Goal: Transaction & Acquisition: Purchase product/service

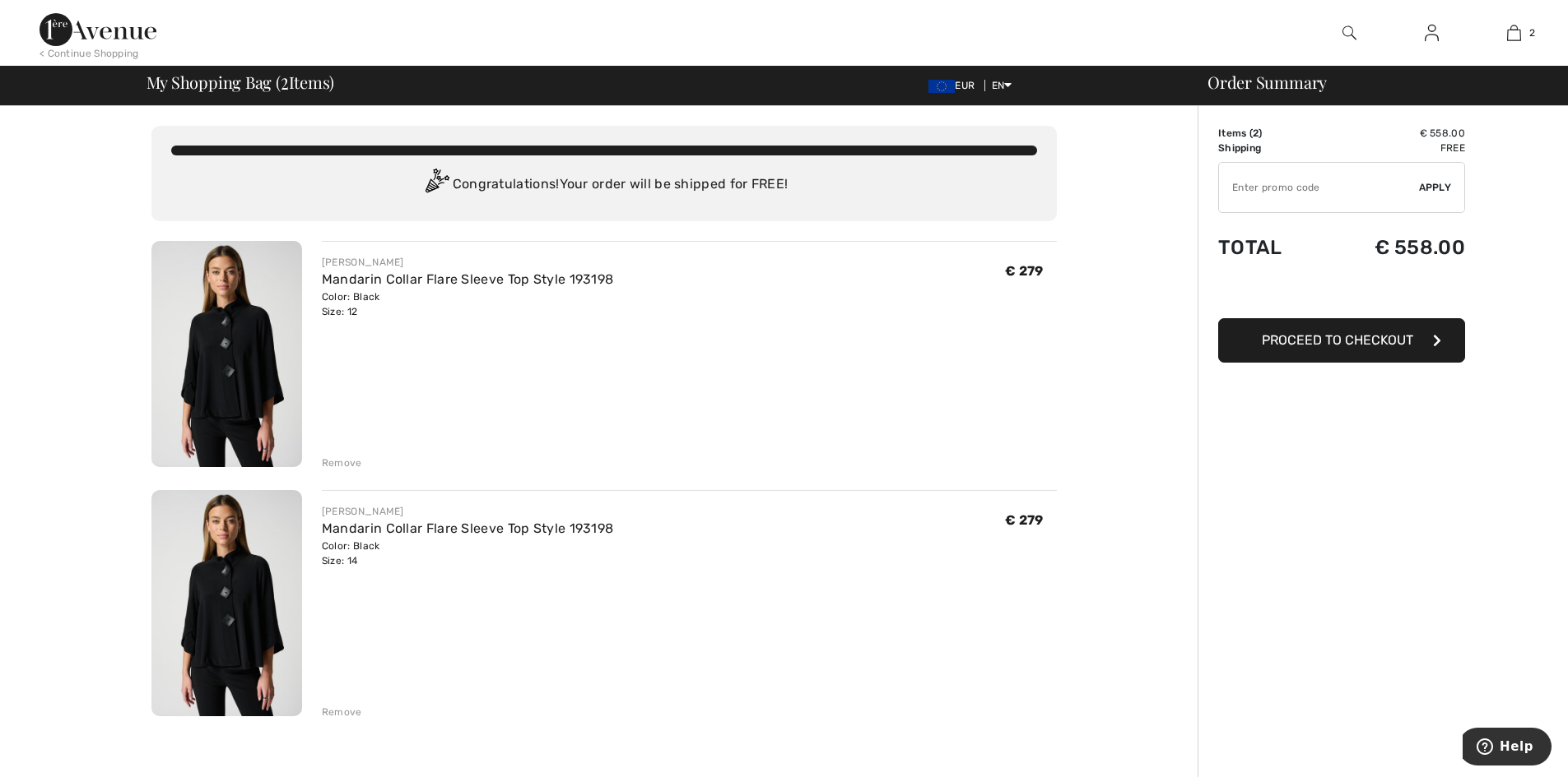
click at [341, 462] on div "Remove" at bounding box center [342, 463] width 40 height 15
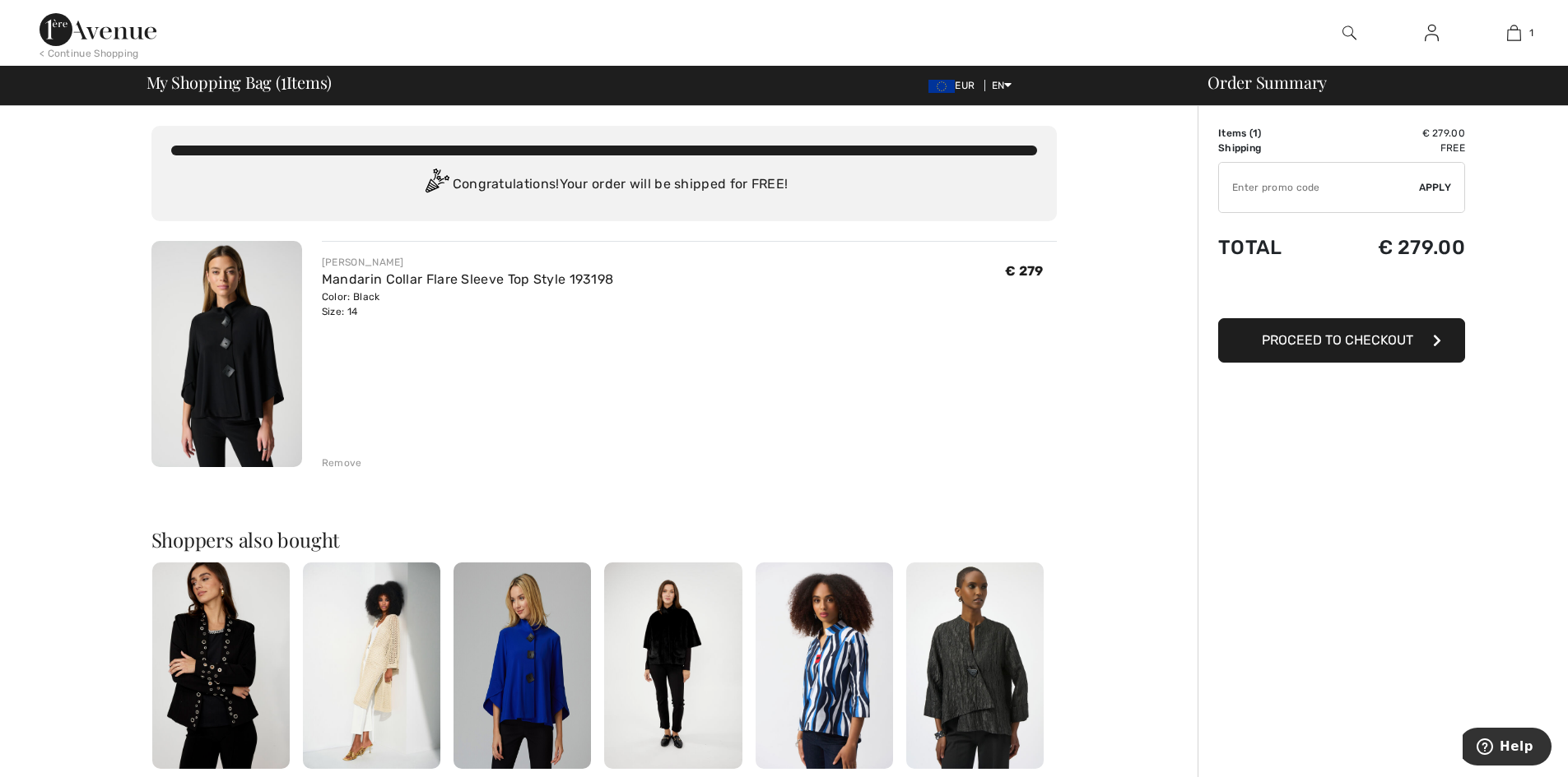
click at [1352, 339] on span "Proceed to Checkout" at bounding box center [1337, 340] width 151 height 16
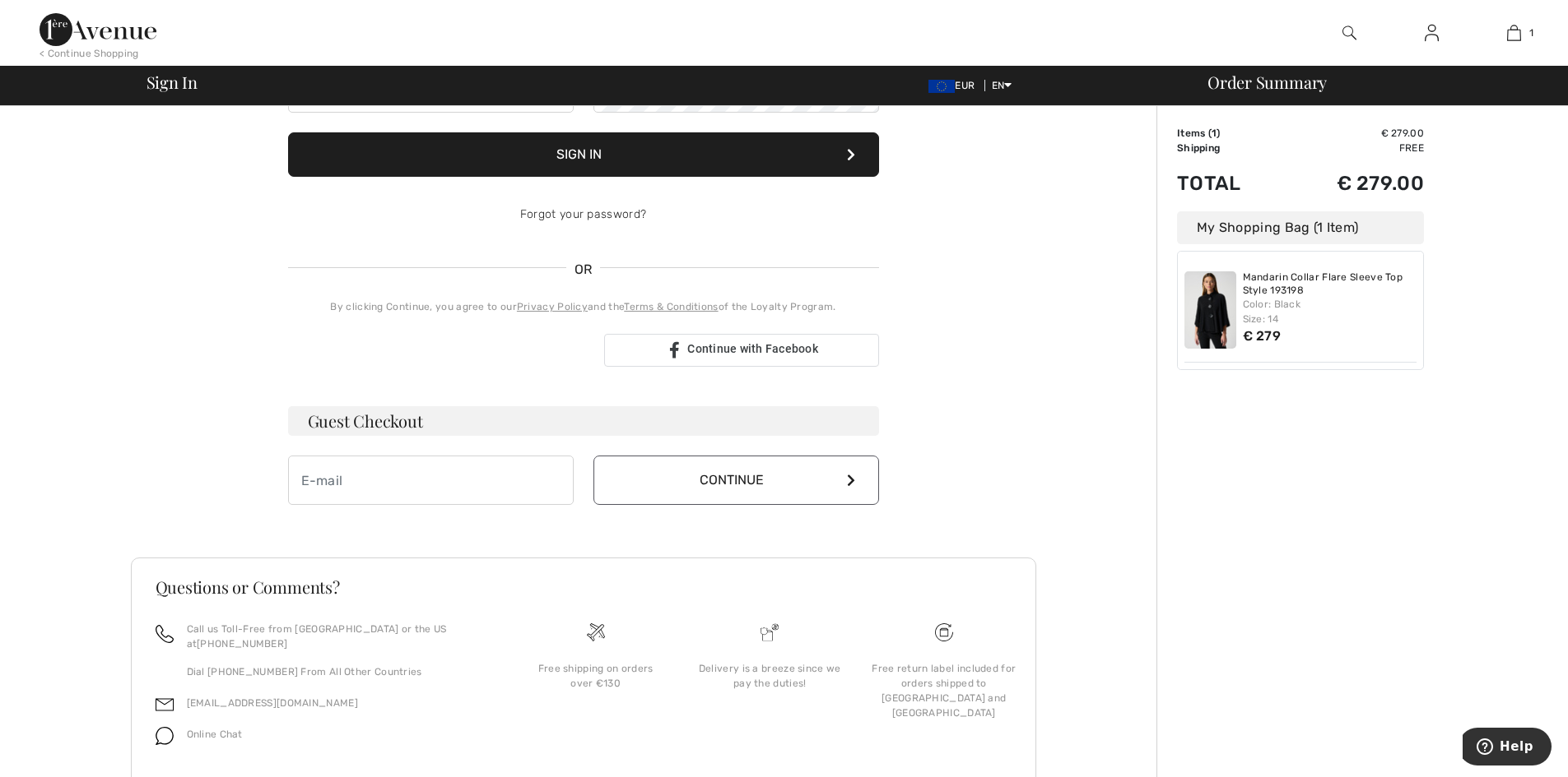
scroll to position [247, 0]
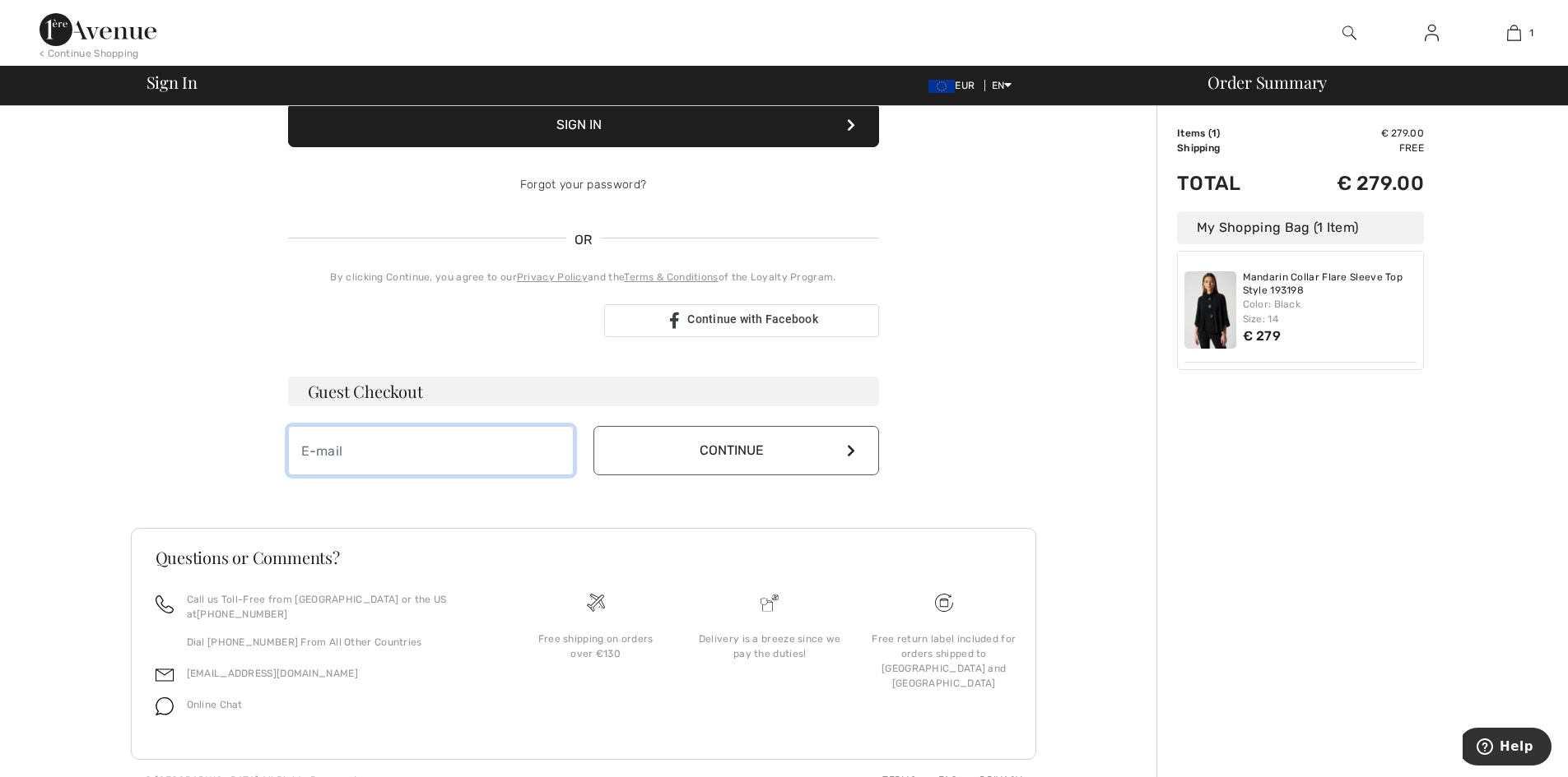
click at [446, 458] on input "email" at bounding box center [431, 451] width 285 height 49
type input "A"
type input "anne@flemingflorist.ie"
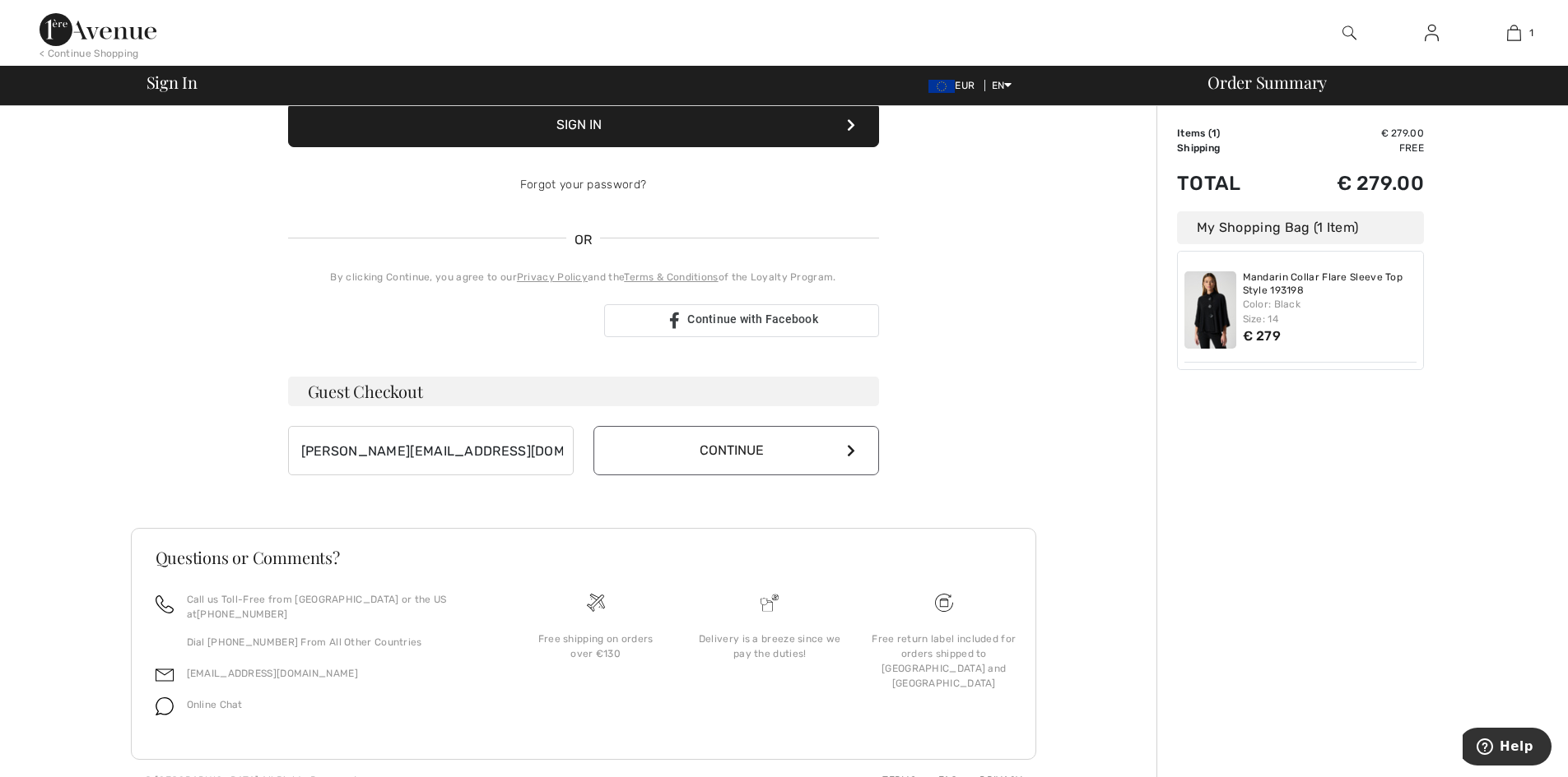
click at [728, 445] on button "Continue" at bounding box center [736, 451] width 285 height 49
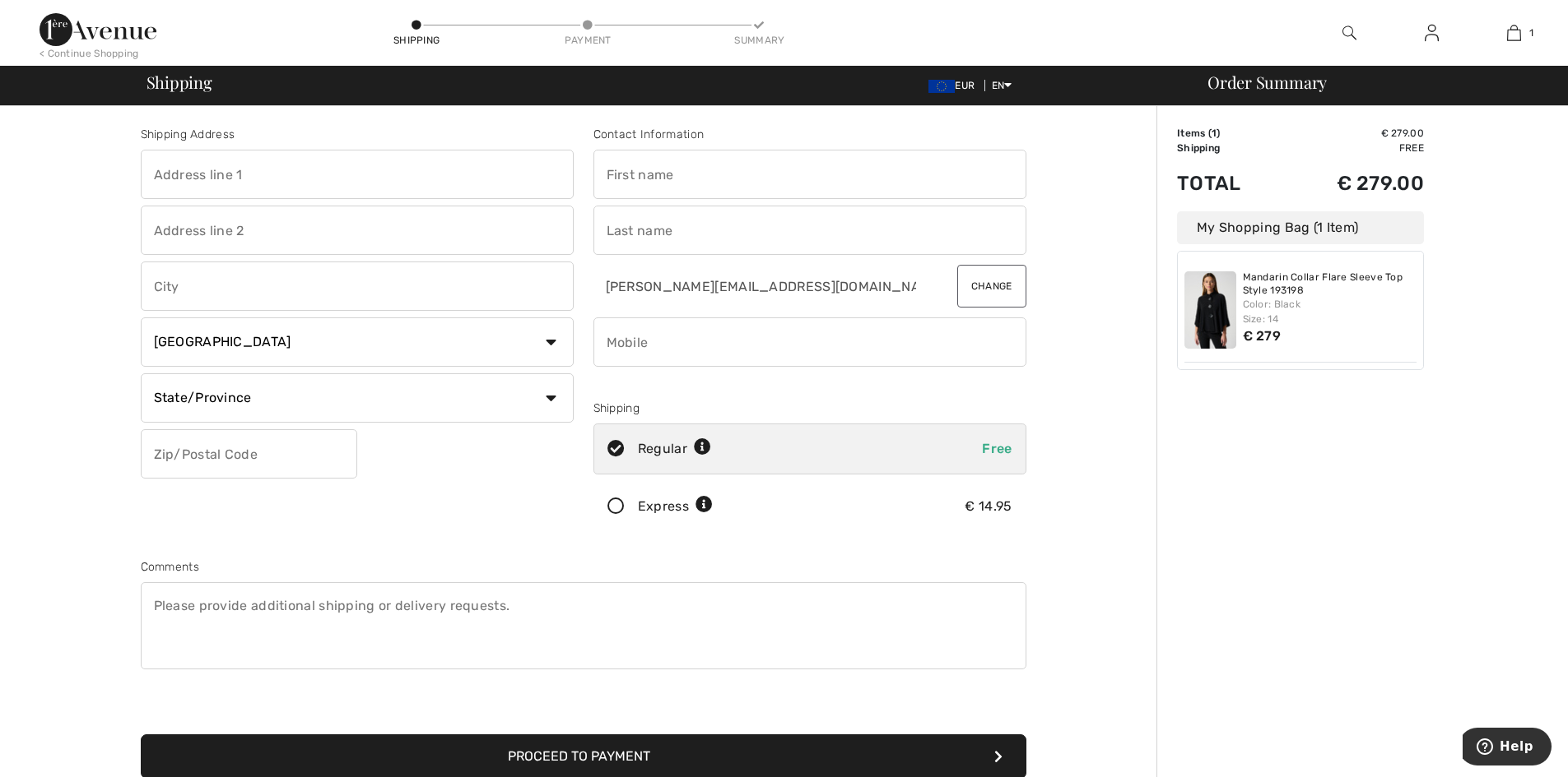
click at [327, 178] on input "text" at bounding box center [357, 174] width 433 height 49
type input "fleming florist"
click at [286, 234] on input "text" at bounding box center [357, 230] width 433 height 49
type input "33a south main street"
click at [267, 287] on input "text" at bounding box center [357, 286] width 433 height 49
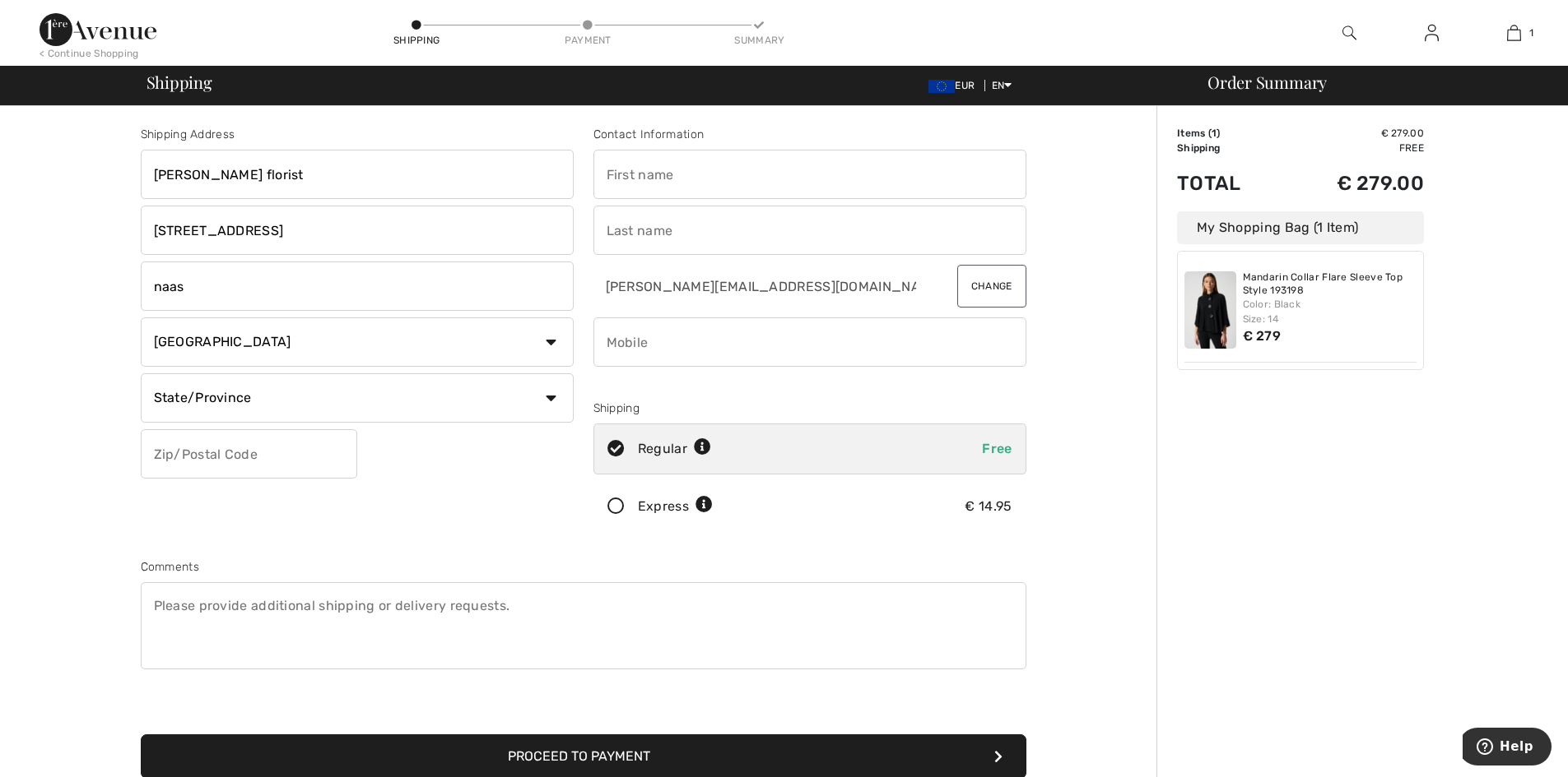
type input "naas"
click at [541, 346] on select "Country Canada United States Afghanistan Aland Islands Albania Algeria American…" at bounding box center [357, 342] width 433 height 49
select select "IE"
click at [141, 318] on select "Country Canada United States Afghanistan Aland Islands Albania Algeria American…" at bounding box center [357, 342] width 433 height 49
click at [394, 413] on select "State/Province Carlow Cavan Clare Cork Donegal Dublin Galway Kerry Kildare Kilk…" at bounding box center [357, 398] width 433 height 49
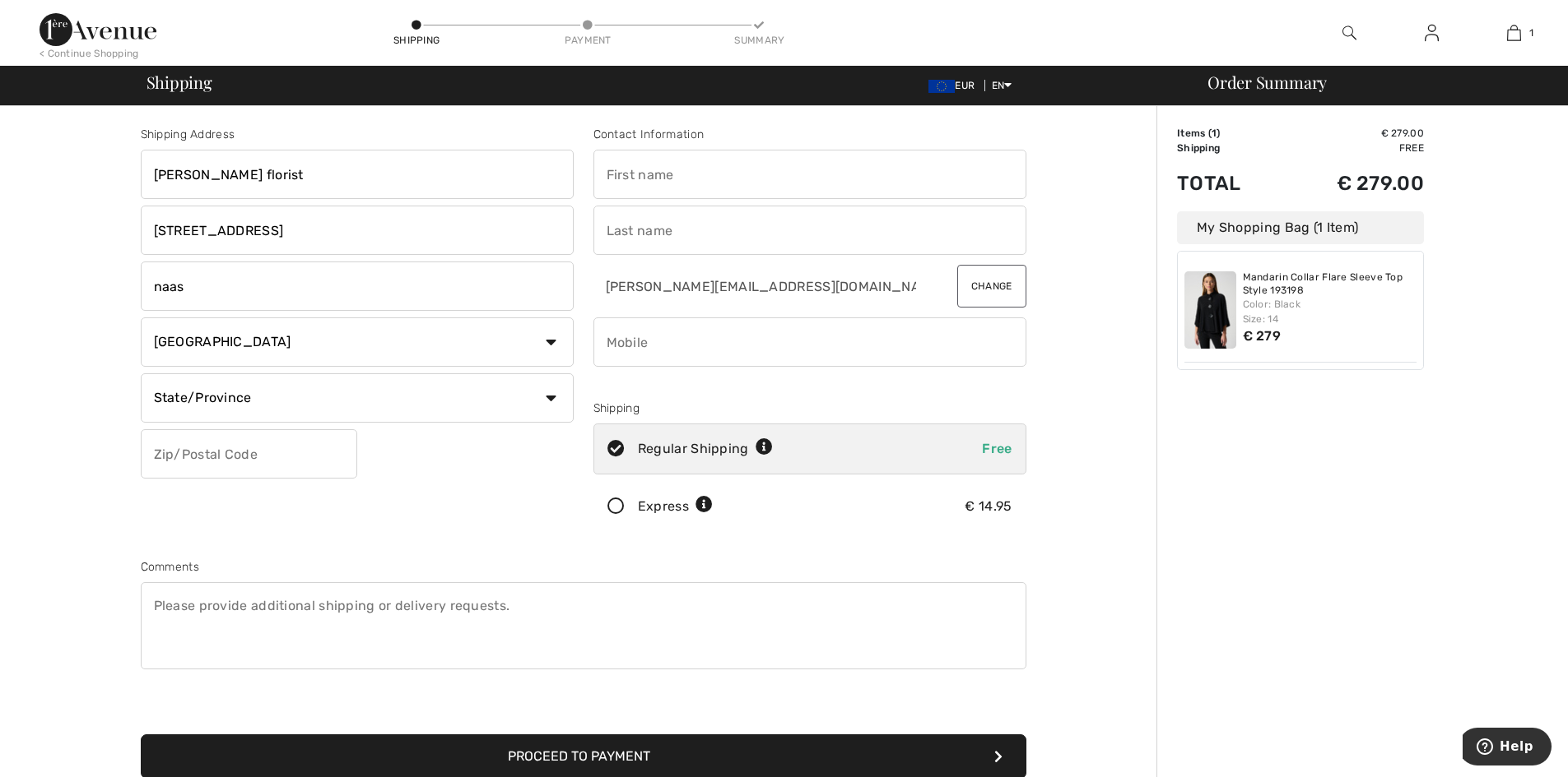
select select "KI"
click at [141, 374] on select "State/Province Carlow Cavan Clare Cork Donegal Dublin Galway Kerry Kildare Kilk…" at bounding box center [357, 398] width 433 height 49
click at [266, 461] on input "text" at bounding box center [249, 454] width 216 height 49
type input "W91D589"
click at [708, 183] on input "text" at bounding box center [810, 174] width 433 height 49
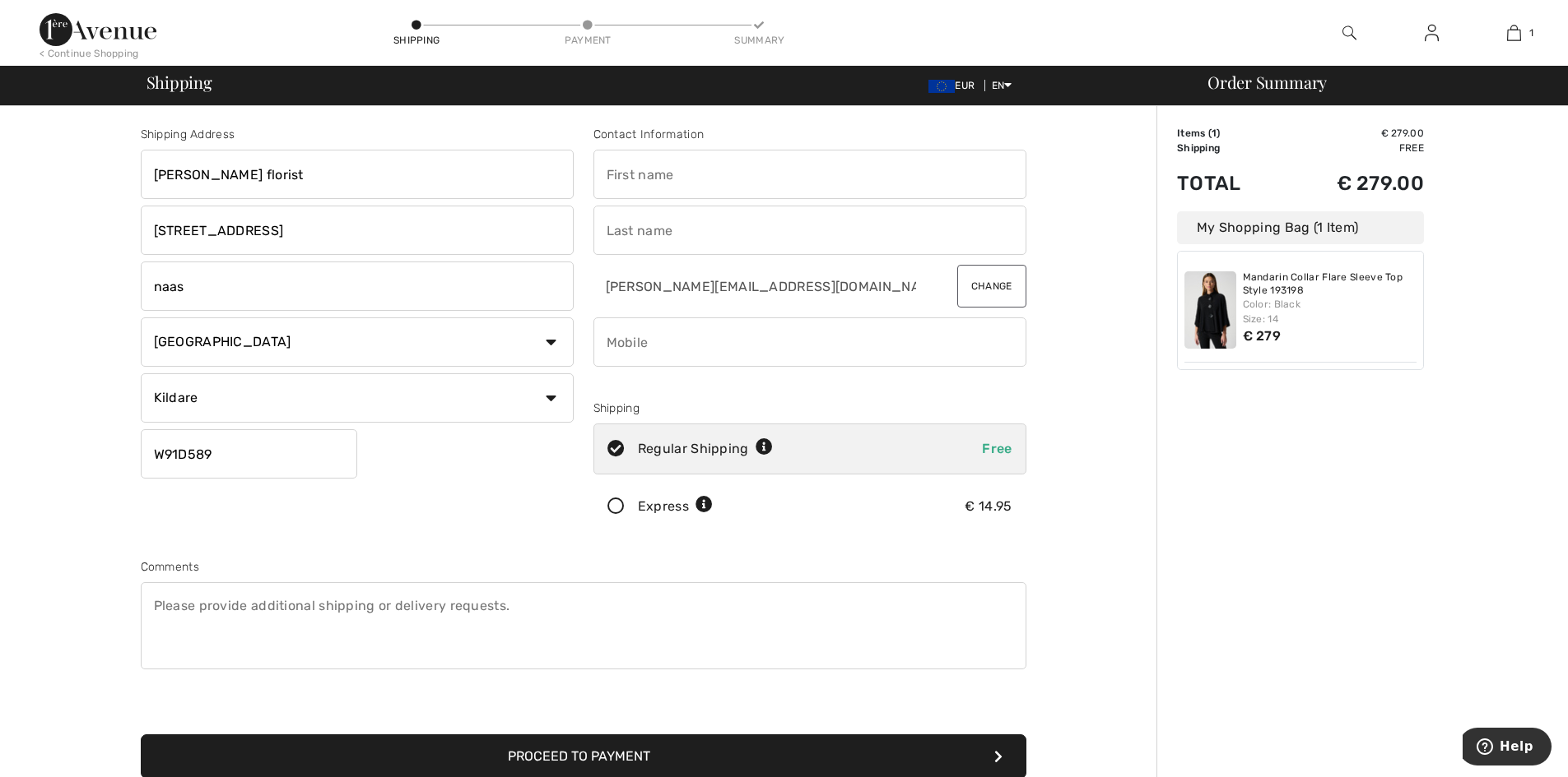
type input "Anne"
click at [731, 228] on input "text" at bounding box center [810, 230] width 433 height 49
type input "Domican"
click at [740, 341] on input "phone" at bounding box center [810, 342] width 433 height 49
type input "0872260848"
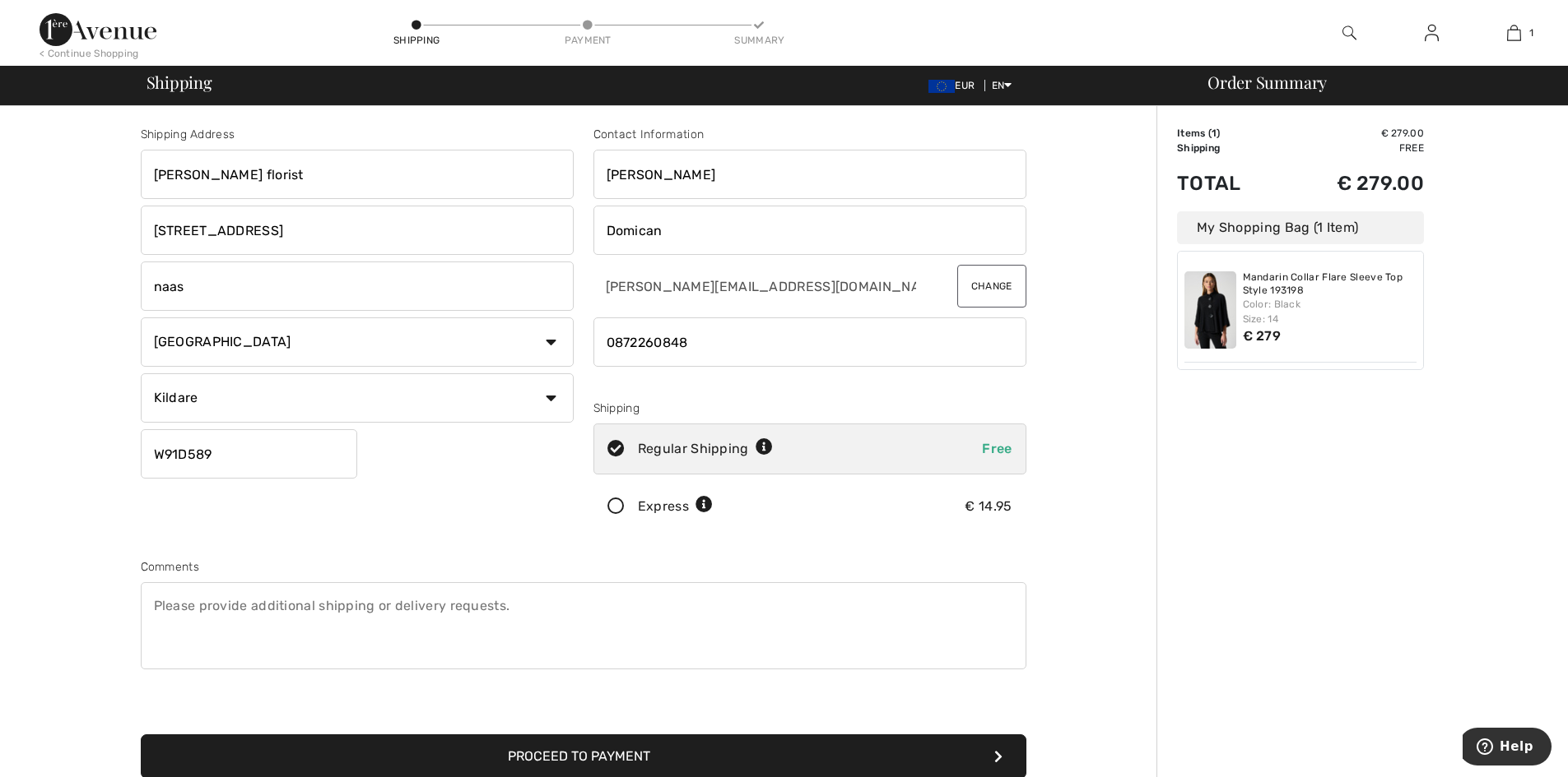
scroll to position [82, 0]
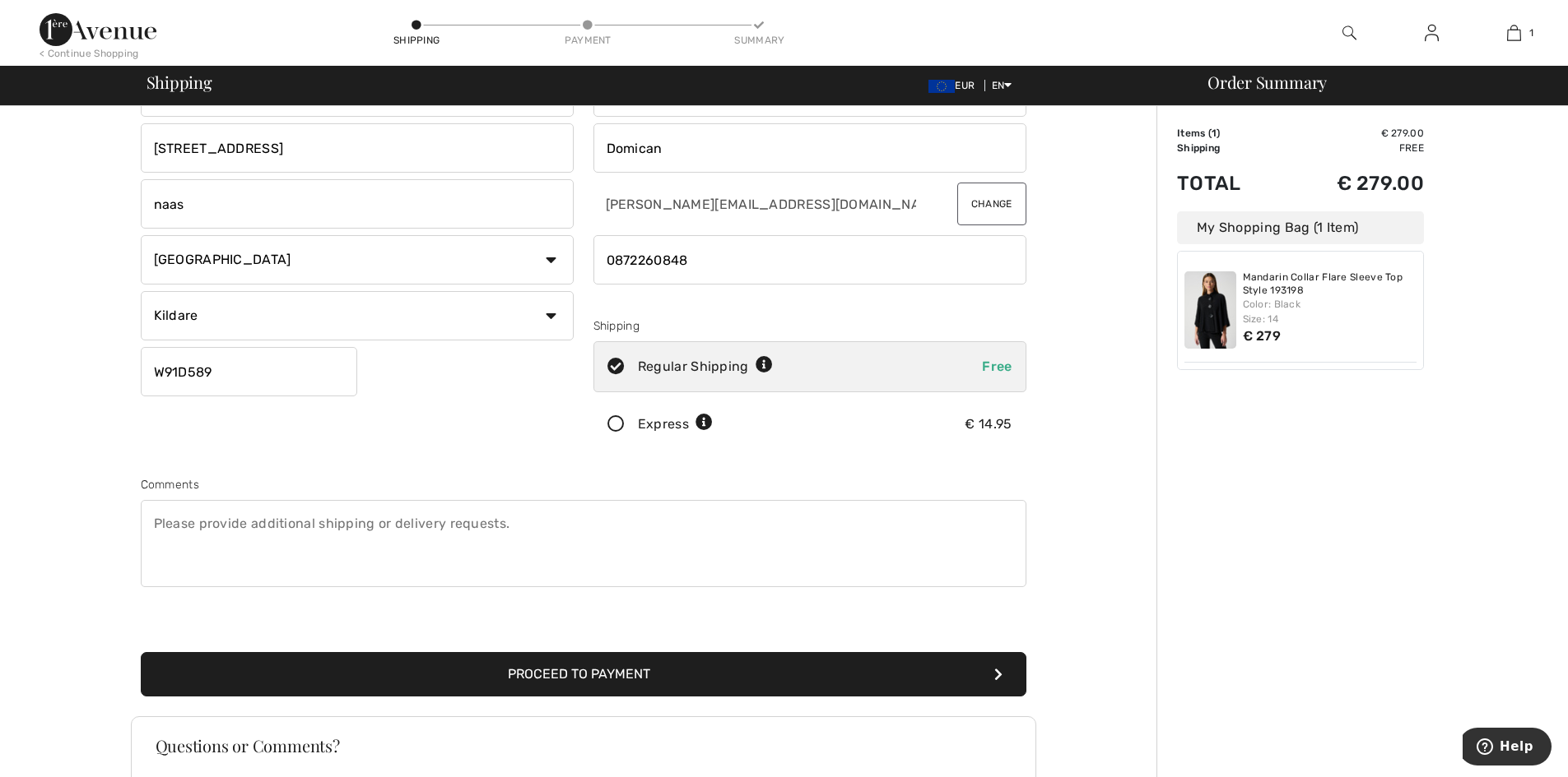
click at [623, 673] on button "Proceed to Payment" at bounding box center [584, 675] width 886 height 45
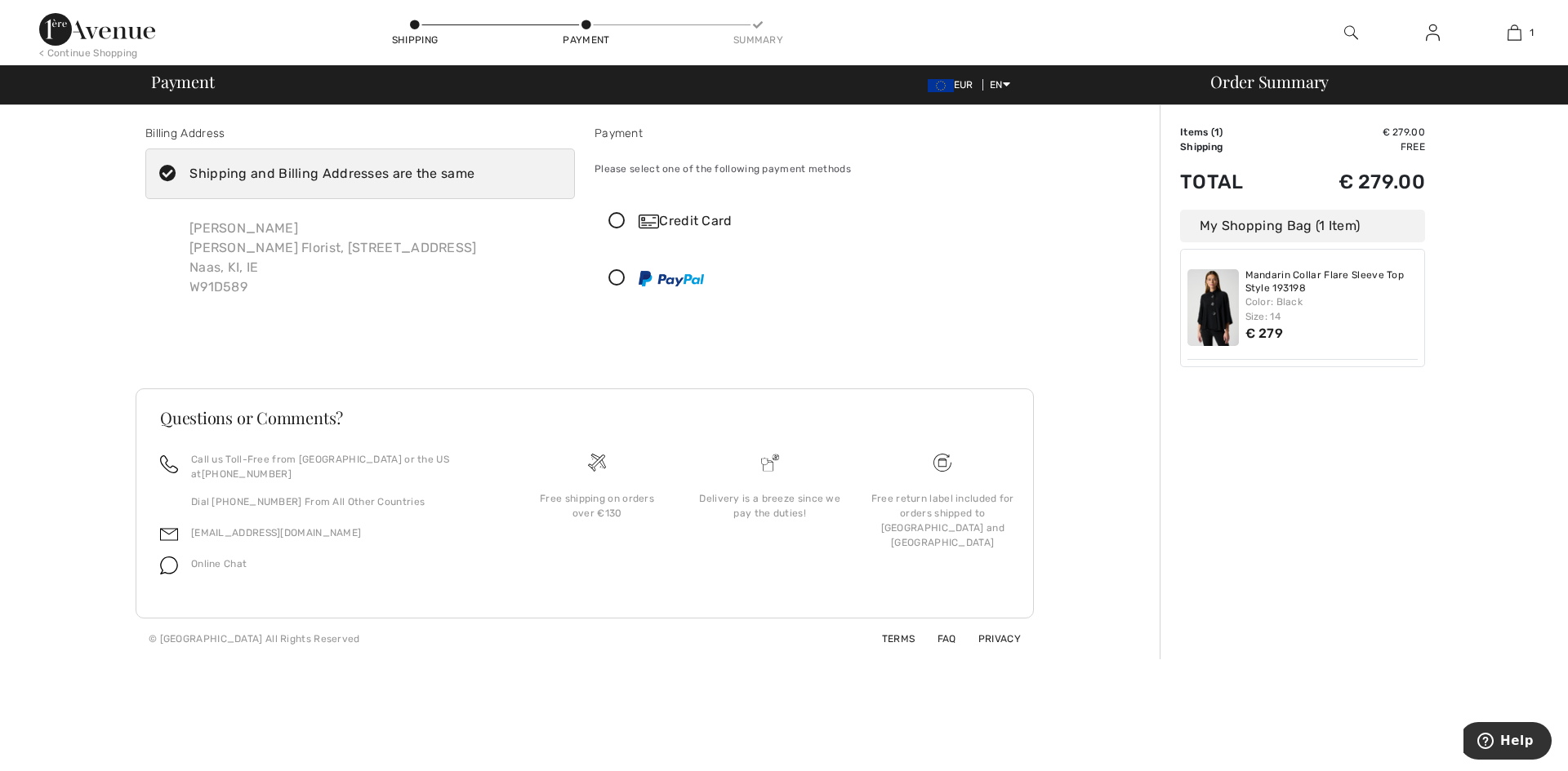
click at [615, 214] on icon at bounding box center [617, 221] width 43 height 17
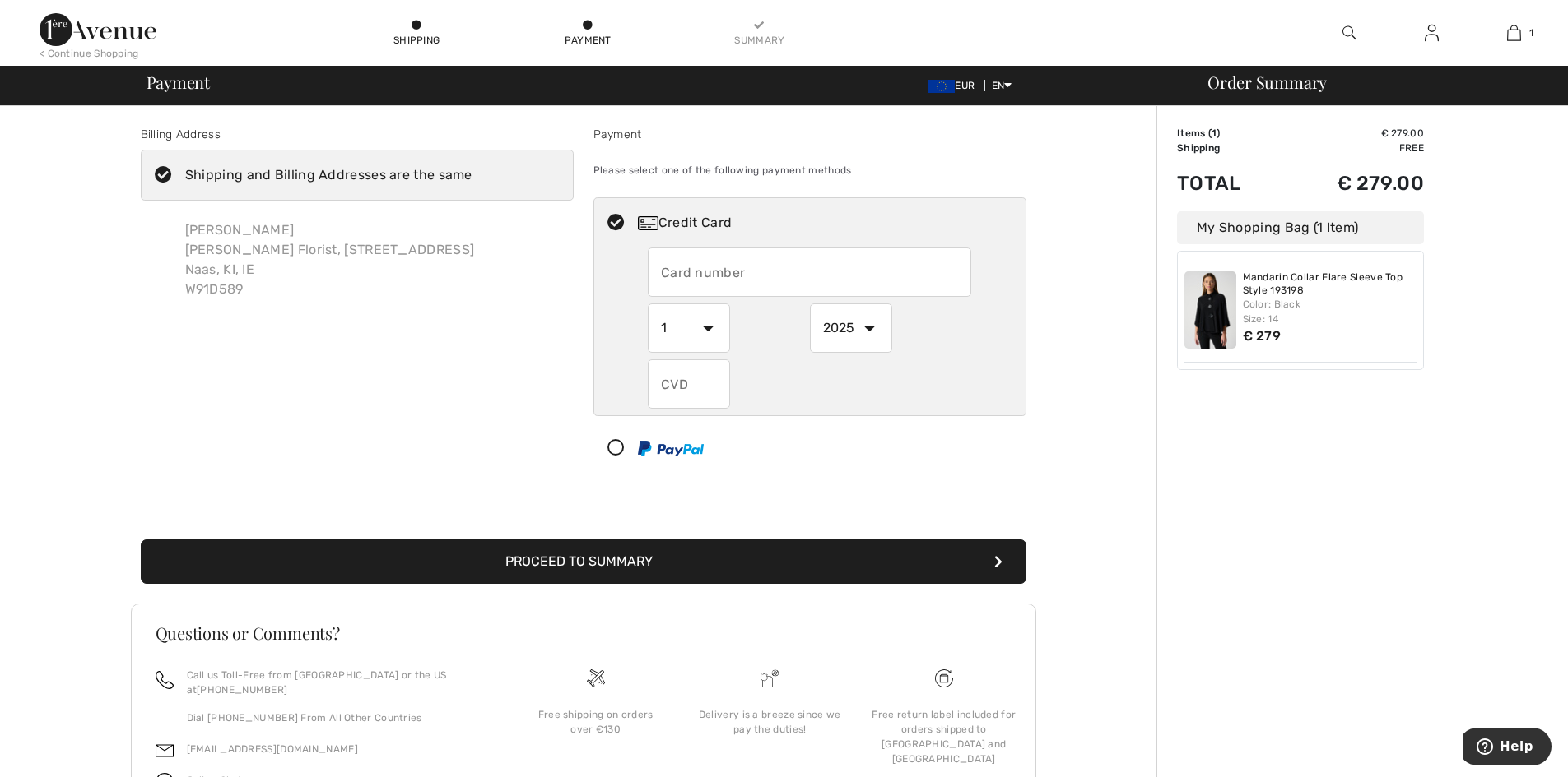
click at [782, 276] on input "text" at bounding box center [810, 272] width 324 height 49
type input "4319472492840235"
click at [709, 327] on select "1 2 3 4 5 6 7 8 9 10 11 12" at bounding box center [689, 328] width 82 height 49
select select "5"
click at [648, 304] on select "1 2 3 4 5 6 7 8 9 10 11 12" at bounding box center [689, 328] width 82 height 49
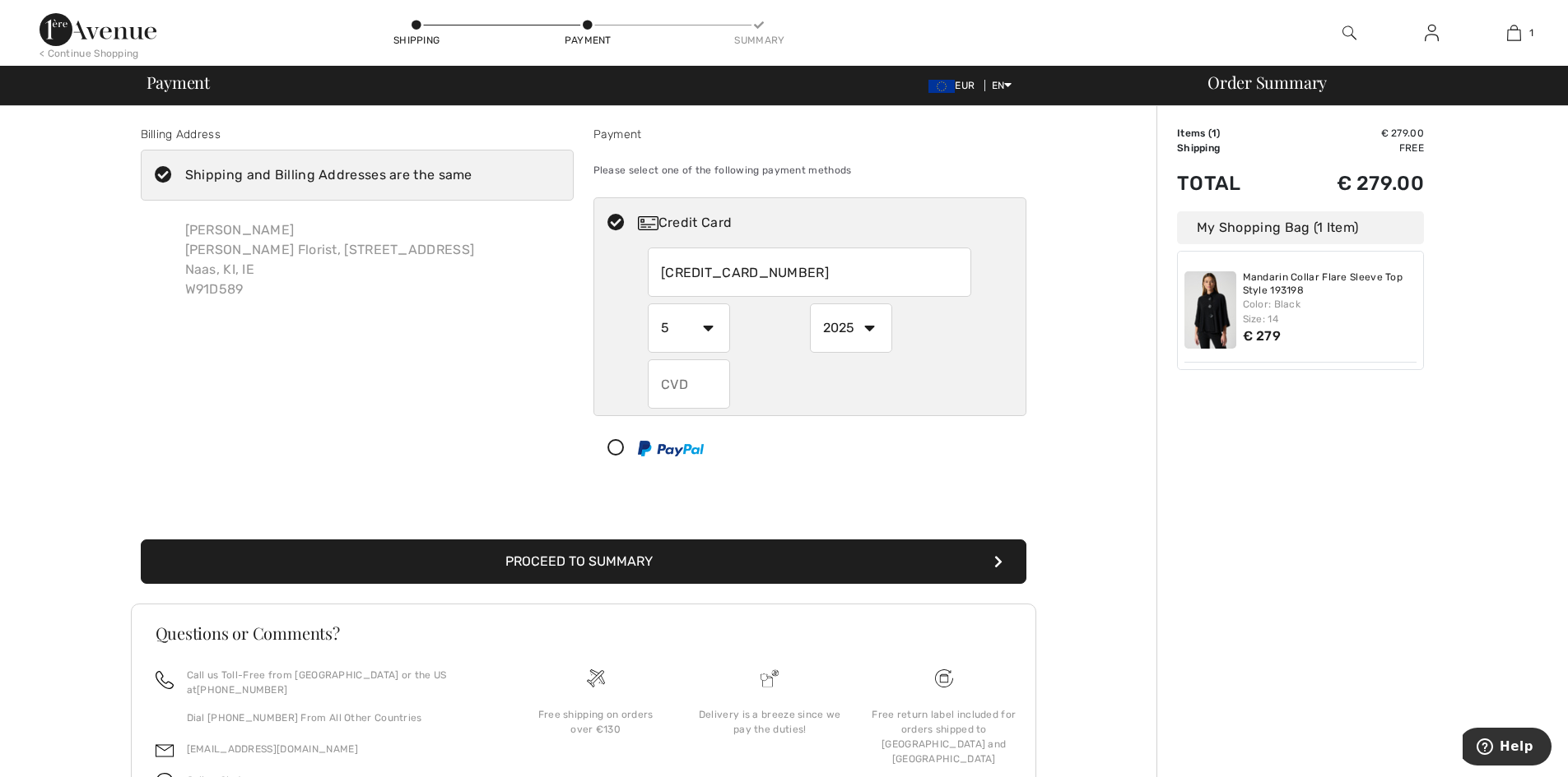
click at [865, 326] on select "2025 2026 2027 2028 2029 2030 2031 2032 2033 2034 2035" at bounding box center [851, 328] width 82 height 49
select select "2027"
click at [810, 304] on select "2025 2026 2027 2028 2029 2030 2031 2032 2033 2034 2035" at bounding box center [851, 328] width 82 height 49
click at [705, 392] on input "text" at bounding box center [689, 384] width 82 height 49
type input "885"
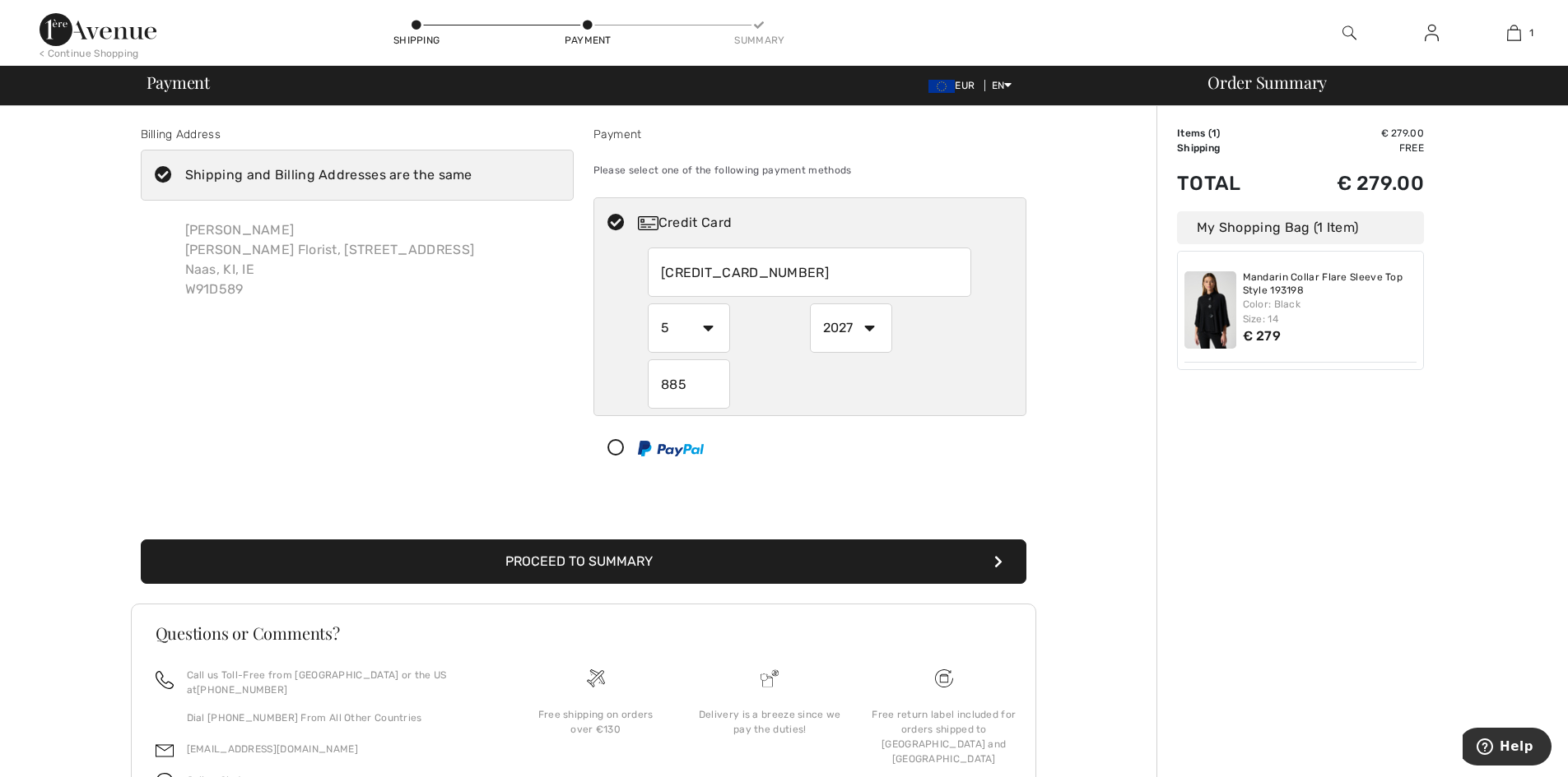
click at [598, 553] on button "Proceed to Summary" at bounding box center [584, 562] width 886 height 45
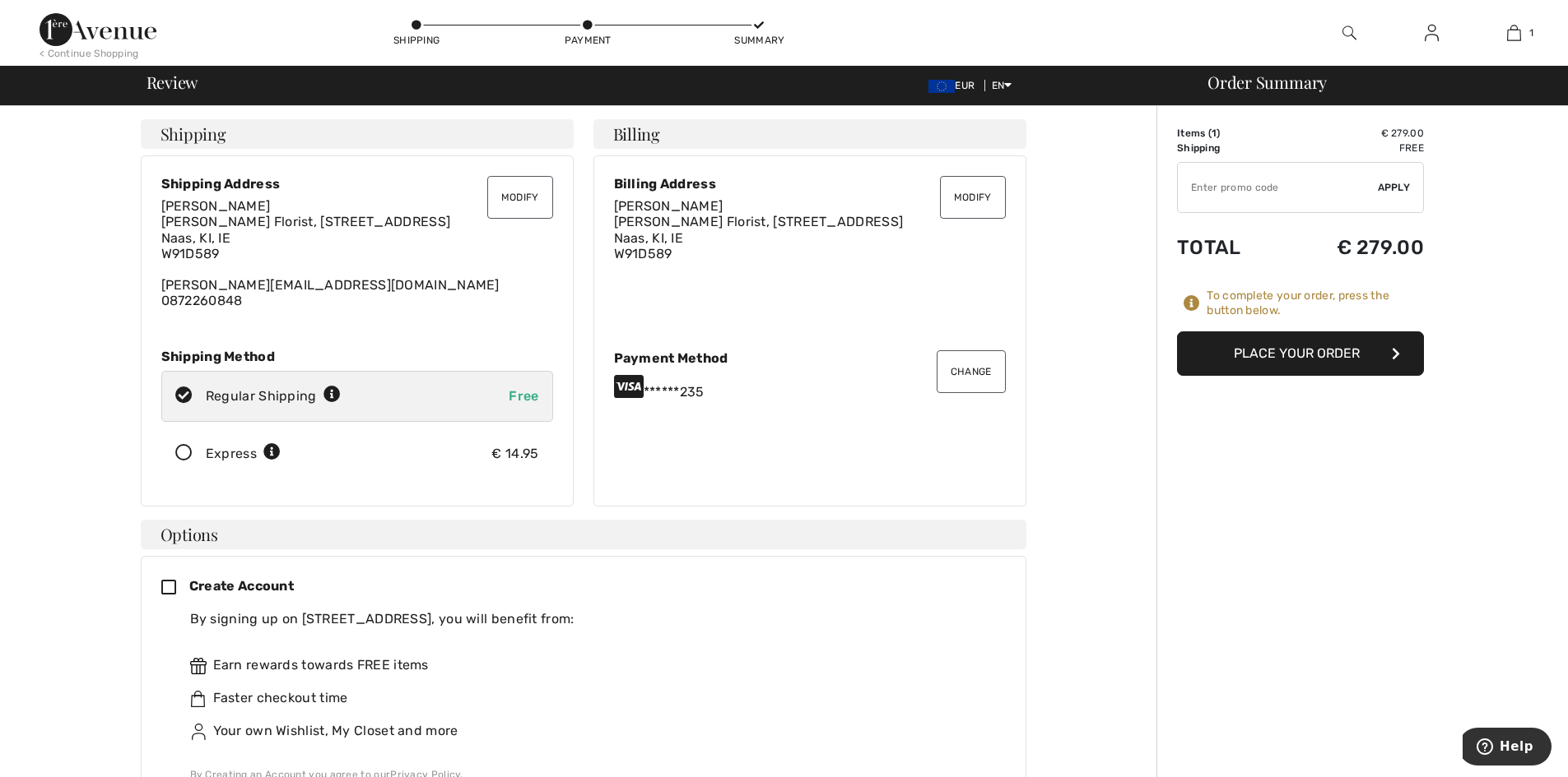
click at [1305, 353] on button "Place Your Order" at bounding box center [1300, 354] width 247 height 45
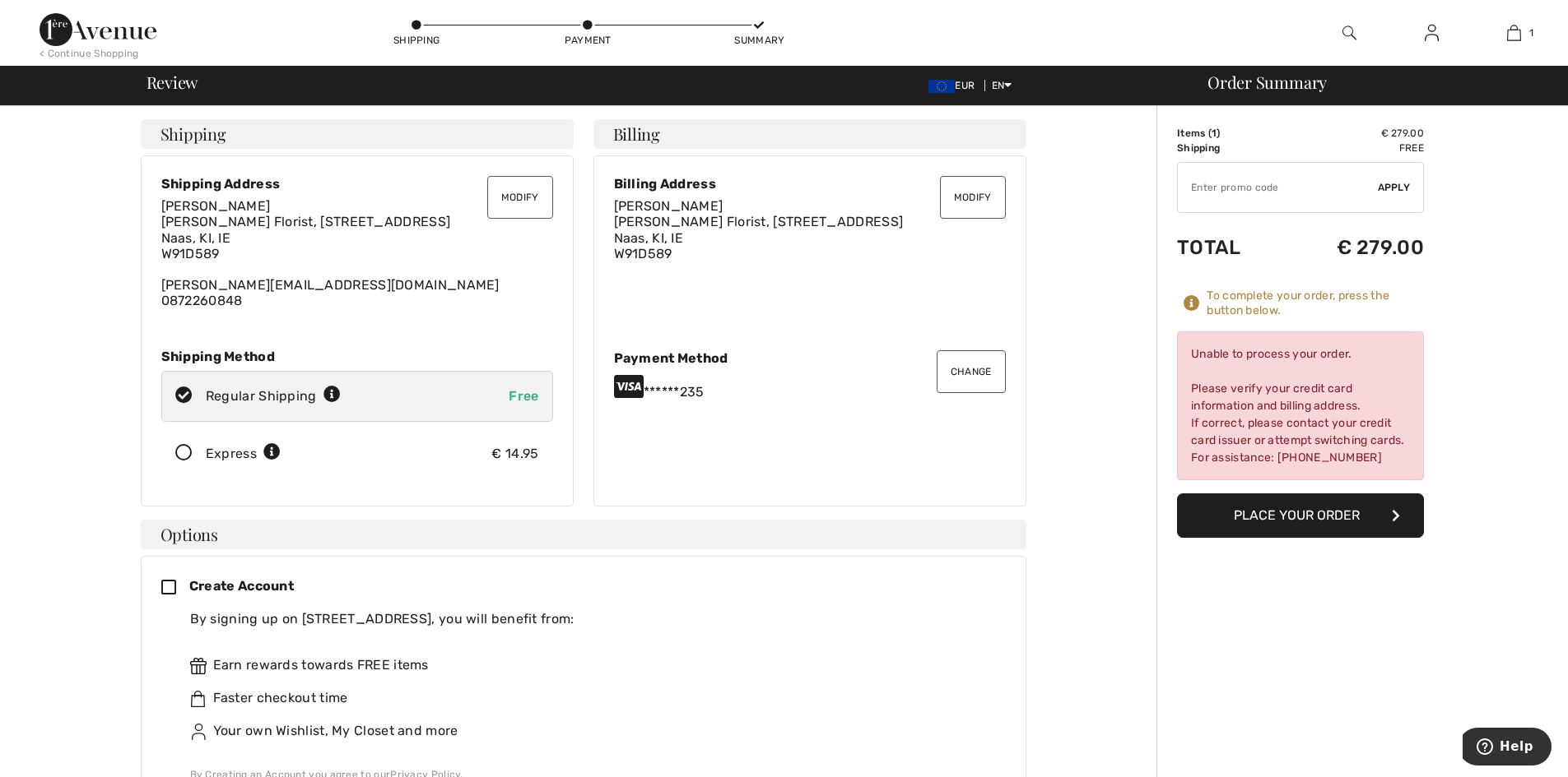
click at [976, 196] on button "Modify" at bounding box center [973, 197] width 66 height 43
